Goal: Find specific page/section: Find specific page/section

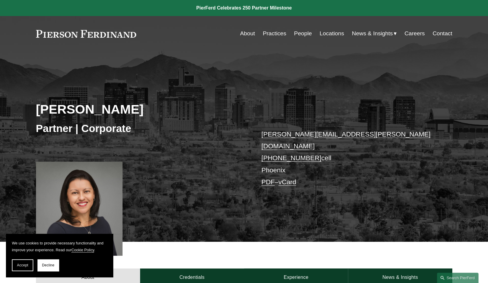
click at [275, 33] on link "Practices" at bounding box center [273, 33] width 23 height 11
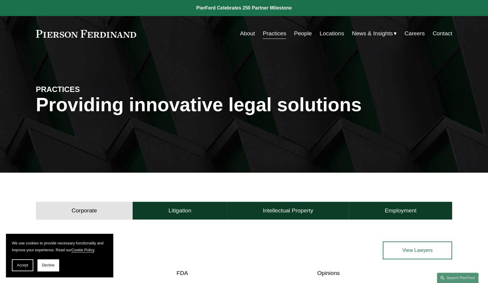
click at [330, 35] on link "Locations" at bounding box center [331, 33] width 24 height 11
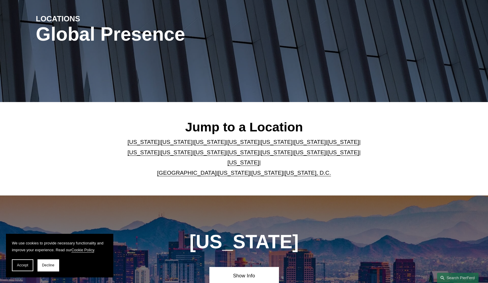
scroll to position [89, 0]
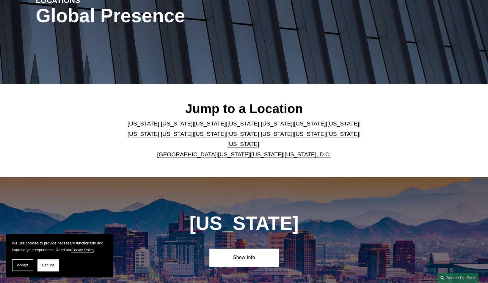
click at [259, 141] on link "[US_STATE]" at bounding box center [243, 144] width 32 height 6
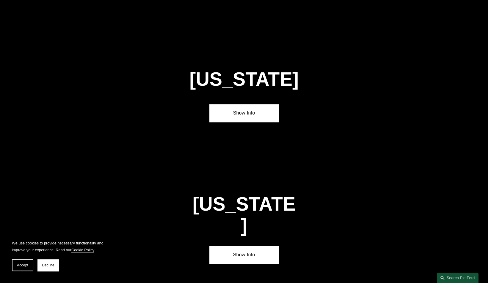
scroll to position [2019, 0]
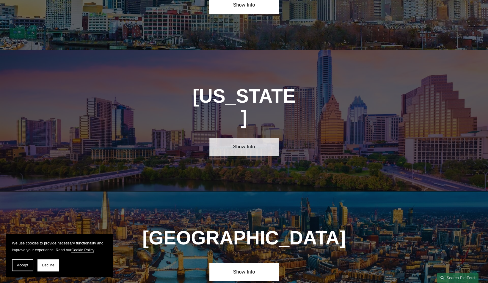
click at [244, 138] on link "Show Info" at bounding box center [243, 147] width 69 height 18
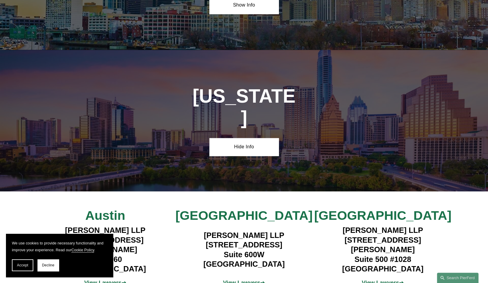
click at [371, 280] on strong "View Lawyers" at bounding box center [379, 283] width 37 height 6
click at [246, 280] on strong "View Lawyers" at bounding box center [241, 283] width 37 height 6
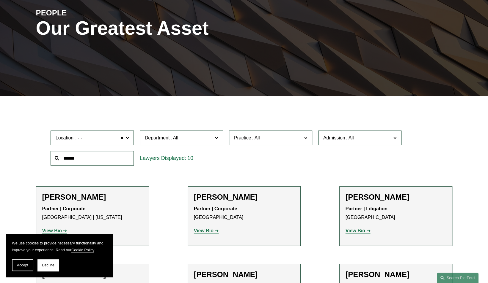
scroll to position [19, 0]
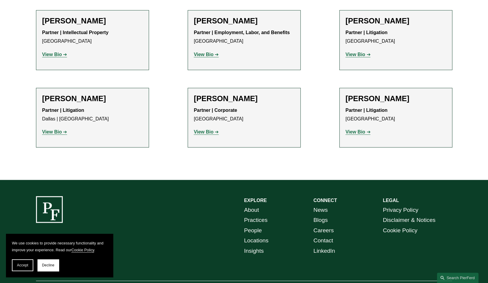
scroll to position [367, 0]
